Goal: Find contact information: Find contact information

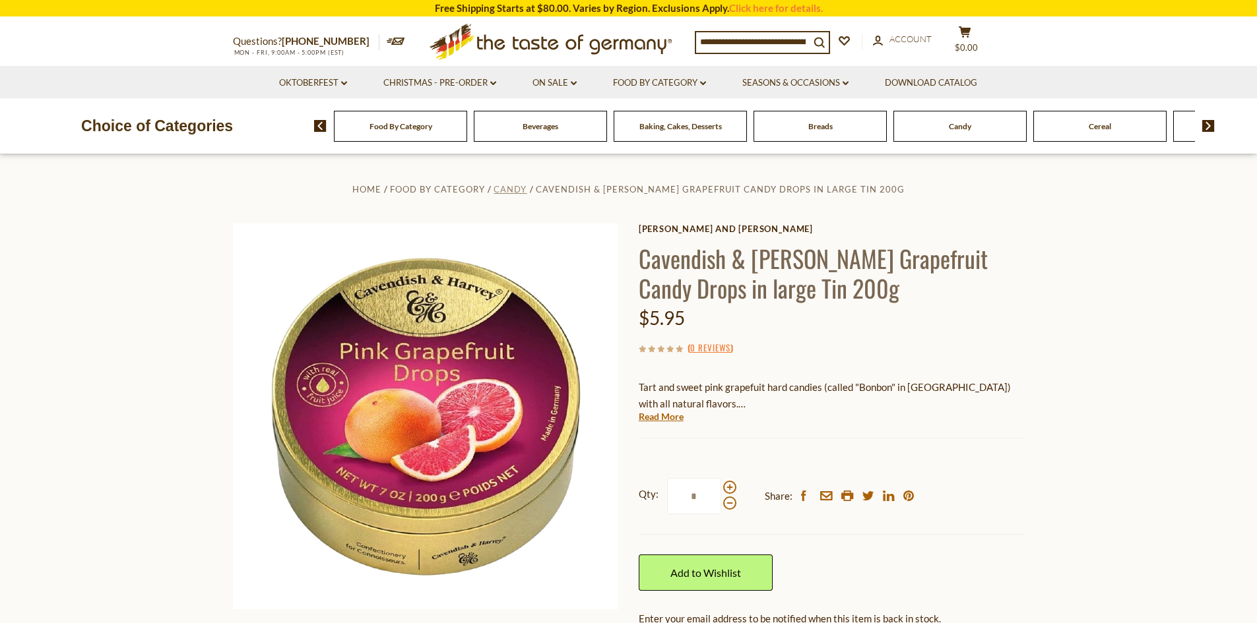
click at [514, 191] on span "Candy" at bounding box center [510, 189] width 33 height 11
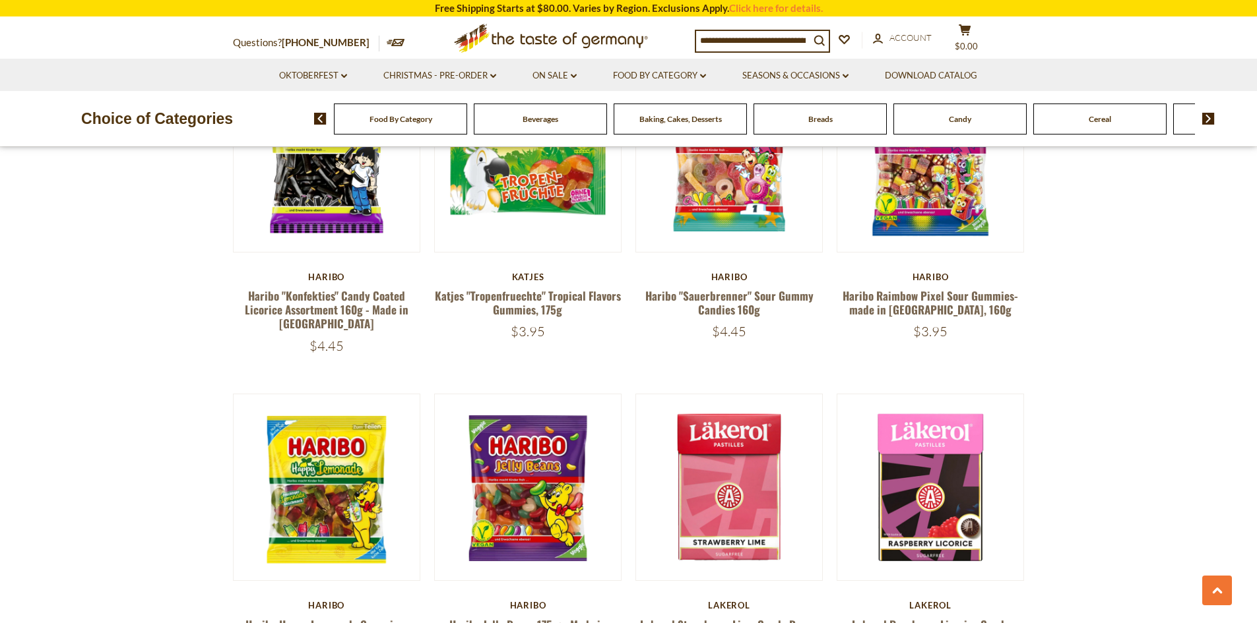
scroll to position [2837, 0]
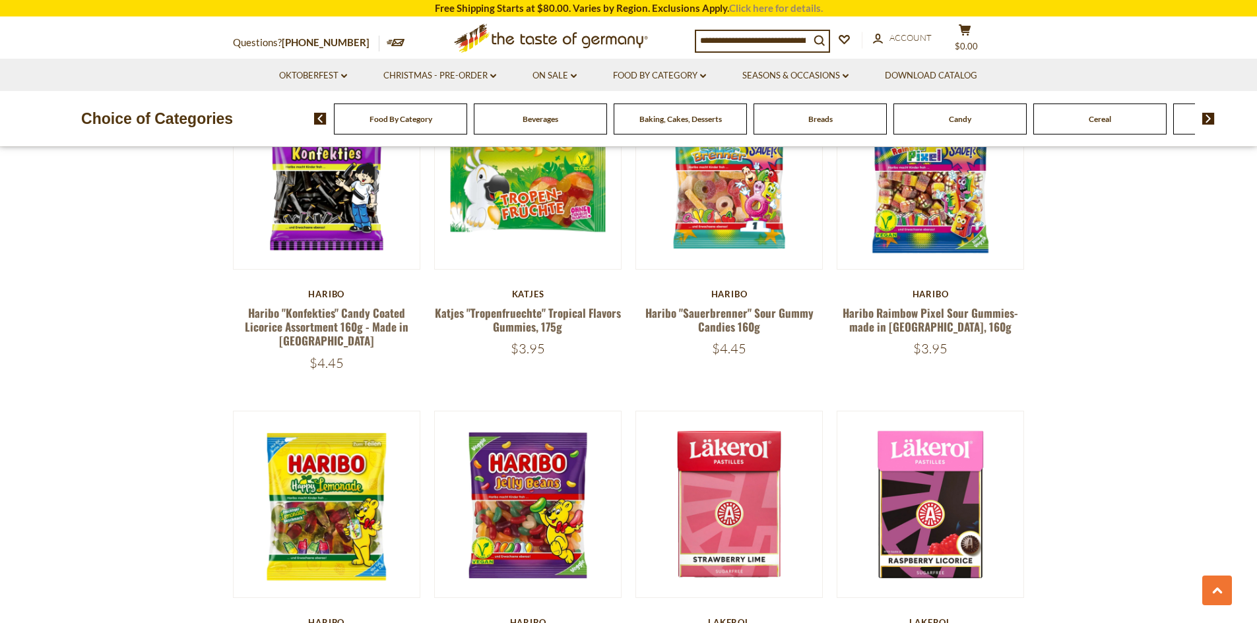
click at [748, 12] on link "Click here for details." at bounding box center [776, 8] width 94 height 12
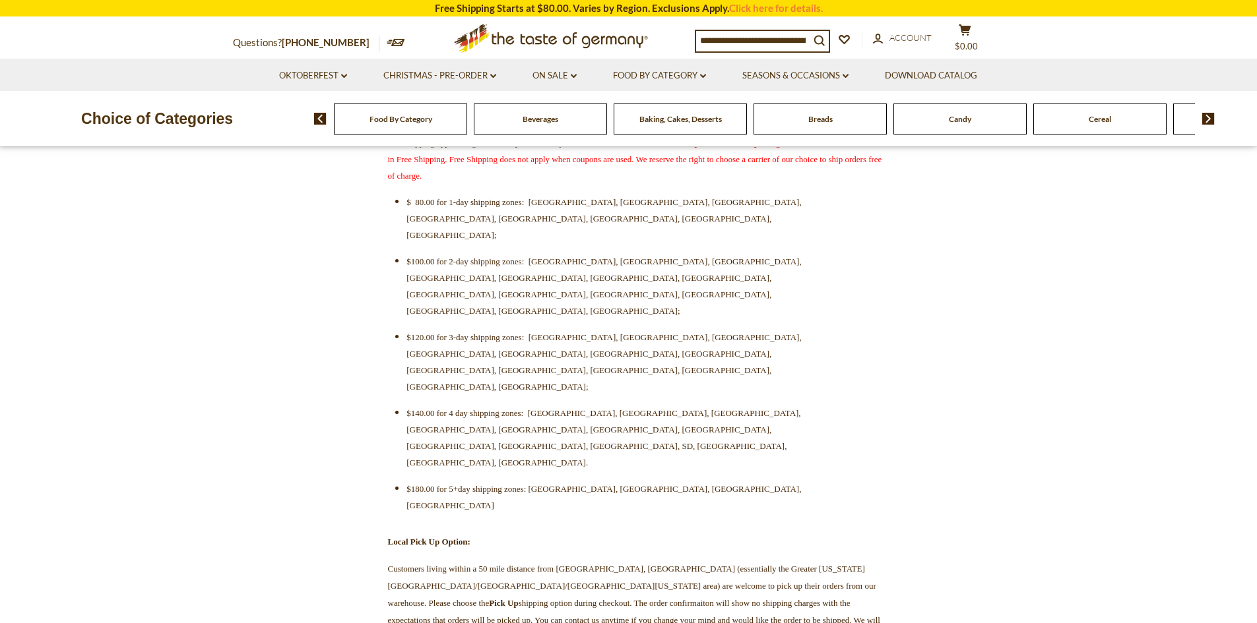
scroll to position [396, 0]
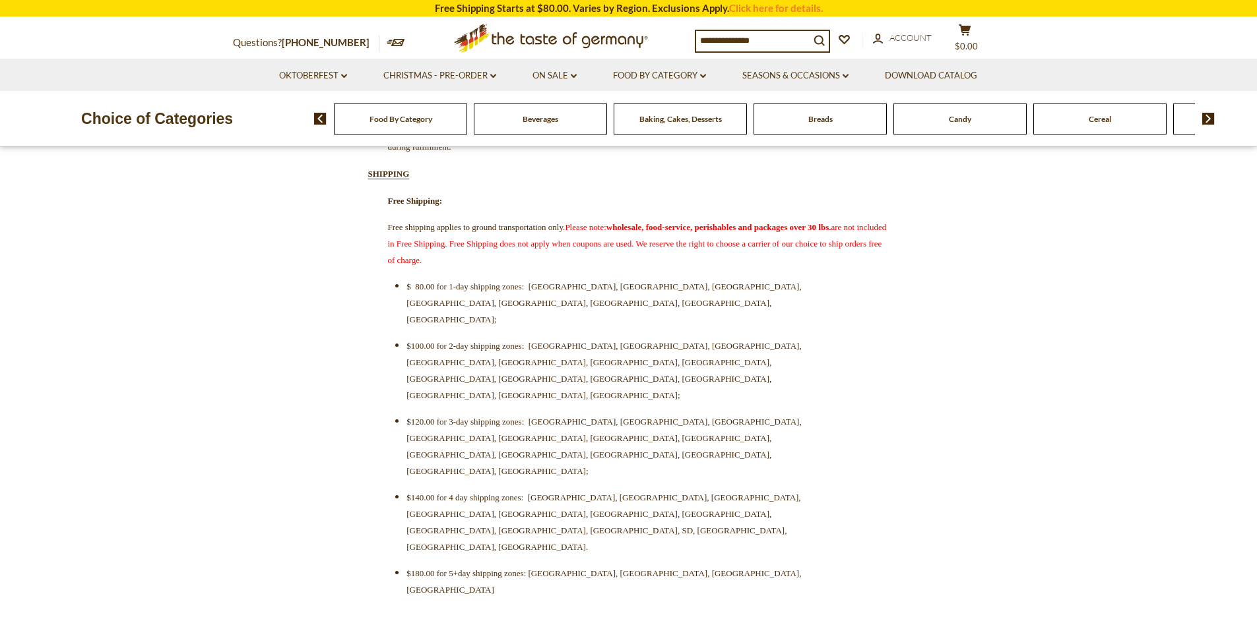
drag, startPoint x: 910, startPoint y: 186, endPoint x: 866, endPoint y: 165, distance: 49.0
click at [387, 39] on icon at bounding box center [396, 42] width 18 height 7
